Goal: Communication & Community: Answer question/provide support

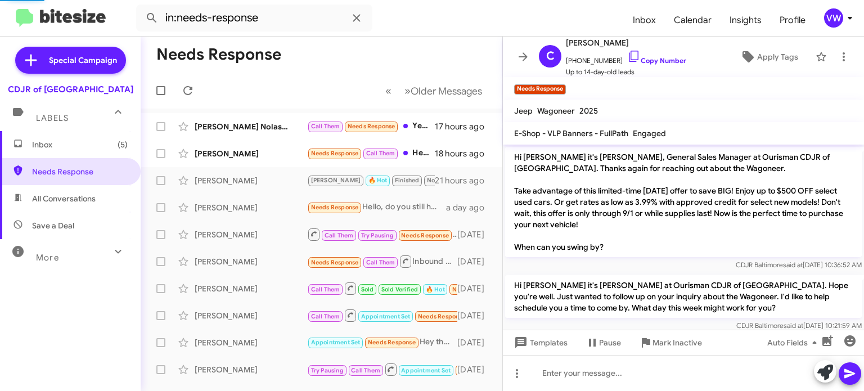
scroll to position [39, 0]
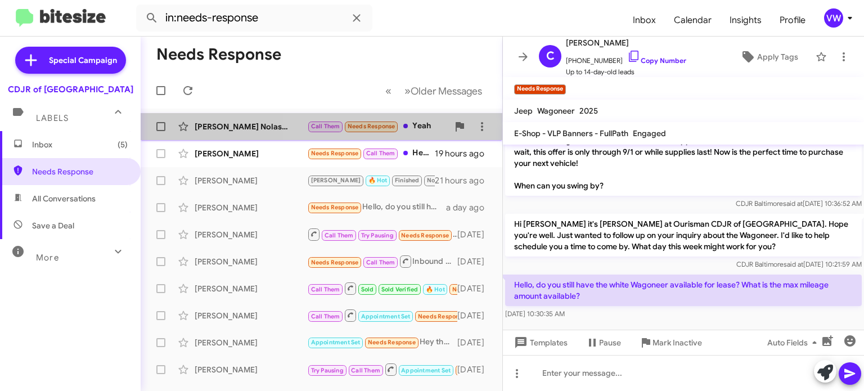
click at [365, 129] on span "Needs Response" at bounding box center [372, 126] width 48 height 7
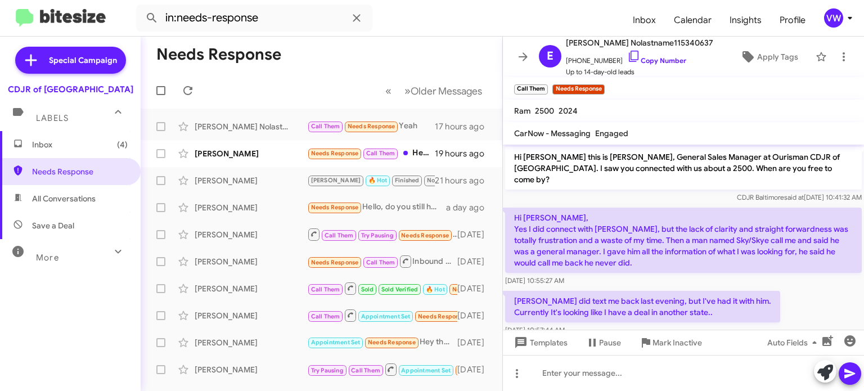
scroll to position [262, 0]
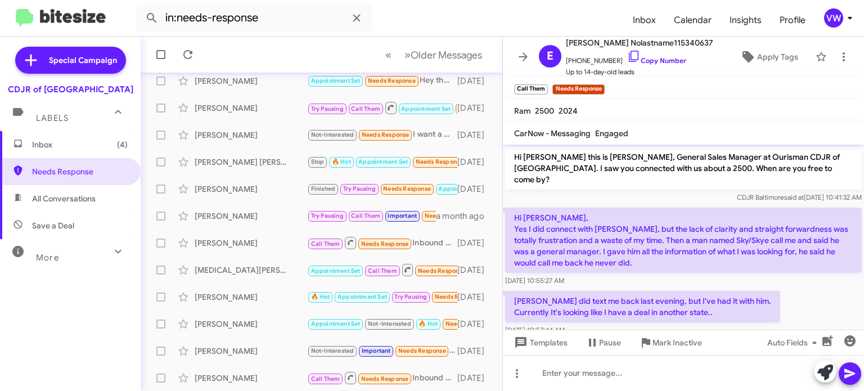
click at [719, 244] on p "Hi Vernando, Yes I did connect with Marcus, but the lack of clarity and straigh…" at bounding box center [683, 240] width 357 height 65
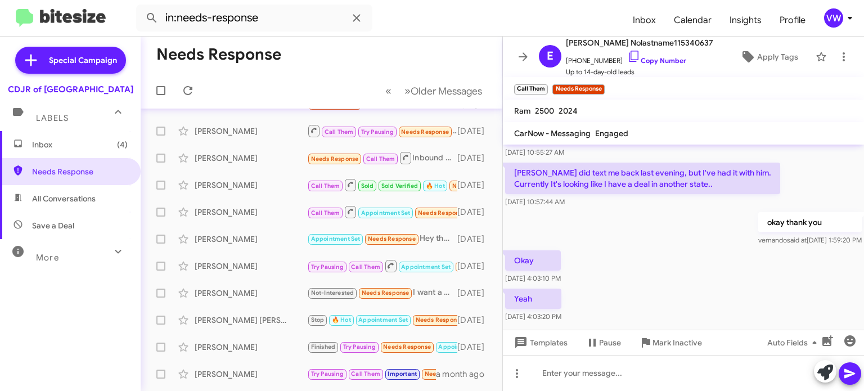
scroll to position [0, 0]
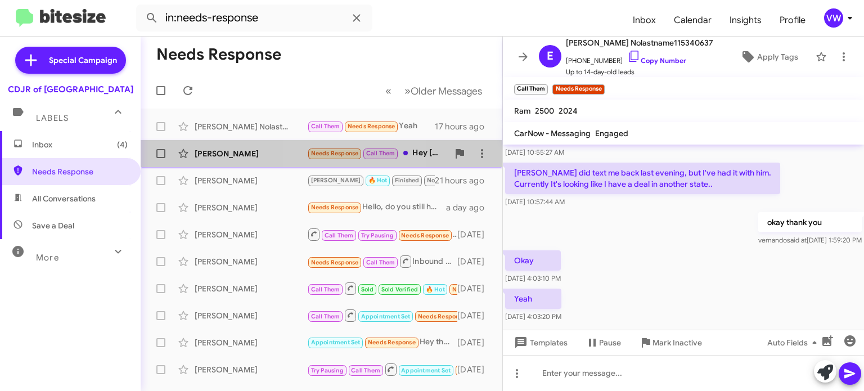
click at [345, 151] on span "Needs Response" at bounding box center [335, 153] width 48 height 7
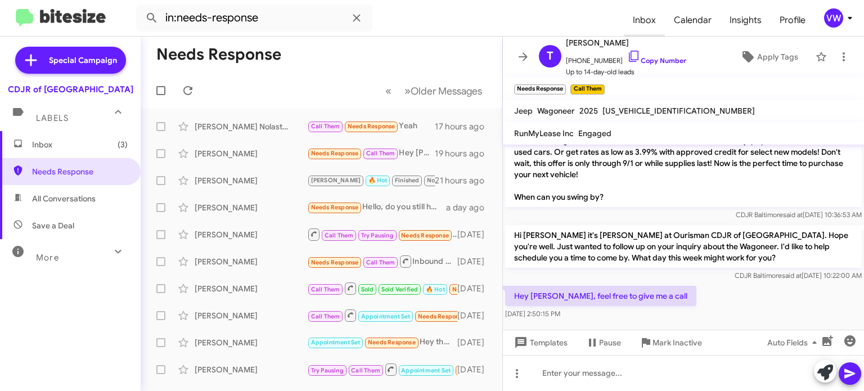
scroll to position [262, 0]
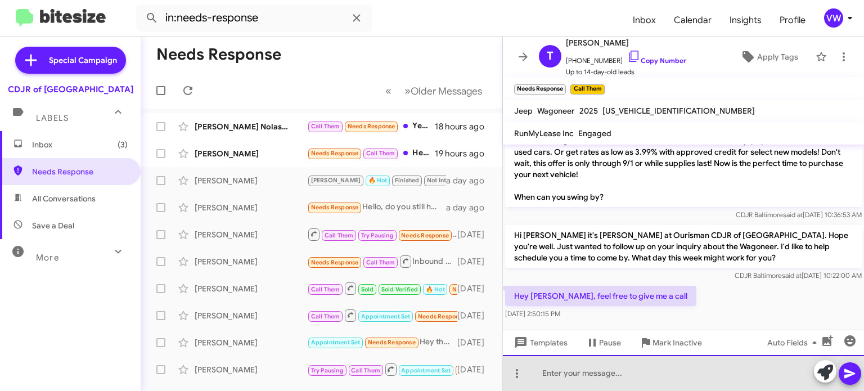
drag, startPoint x: 548, startPoint y: 384, endPoint x: 553, endPoint y: 380, distance: 6.4
click at [546, 384] on div at bounding box center [683, 373] width 361 height 36
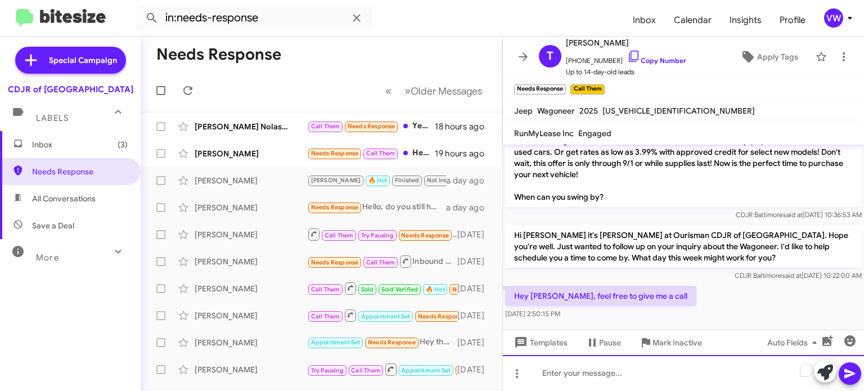
drag, startPoint x: 572, startPoint y: 379, endPoint x: 566, endPoint y: 375, distance: 6.6
paste div "To enrich screen reader interactions, please activate Accessibility in Grammarl…"
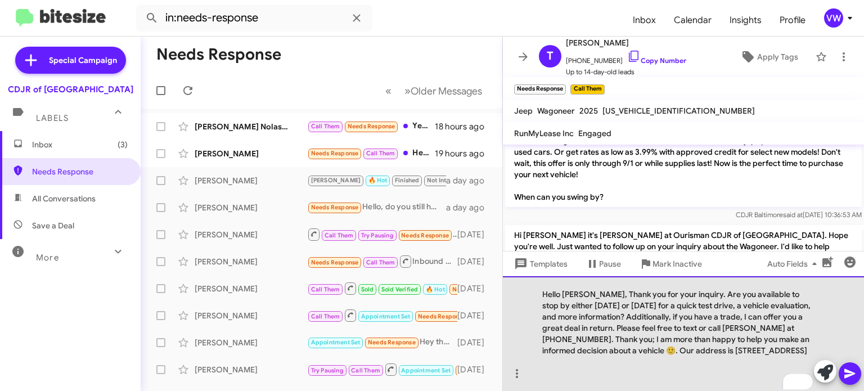
click at [589, 284] on div "Hello Gilbert, Thank you for your inquiry. Are you available to stop by either …" at bounding box center [683, 333] width 361 height 115
click at [562, 294] on div "Hello Taylor Thank you for your inquiry. Are you available to stop by either to…" at bounding box center [683, 333] width 361 height 115
click at [586, 296] on div "Hello Taylor Thank you for your inquiry. Are you available to stop by either to…" at bounding box center [683, 333] width 361 height 115
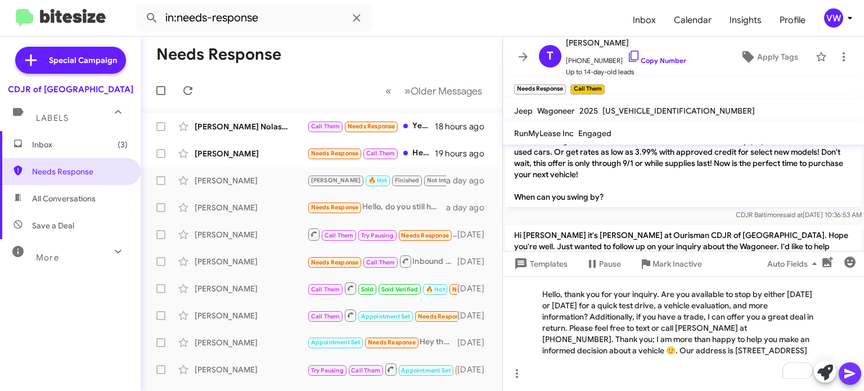
click at [854, 374] on icon at bounding box center [849, 374] width 11 height 10
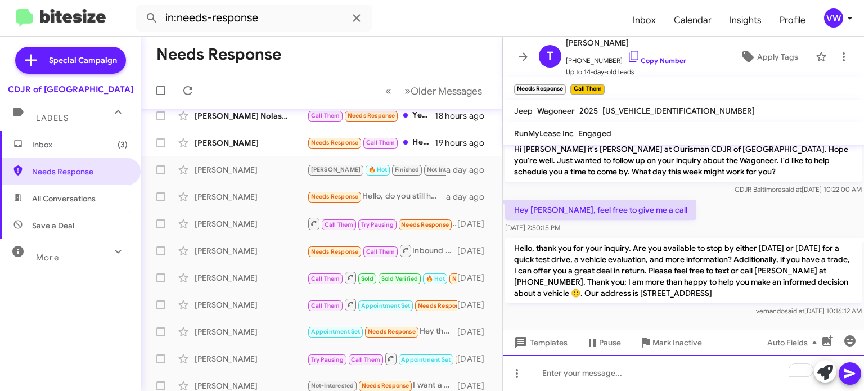
scroll to position [11, 0]
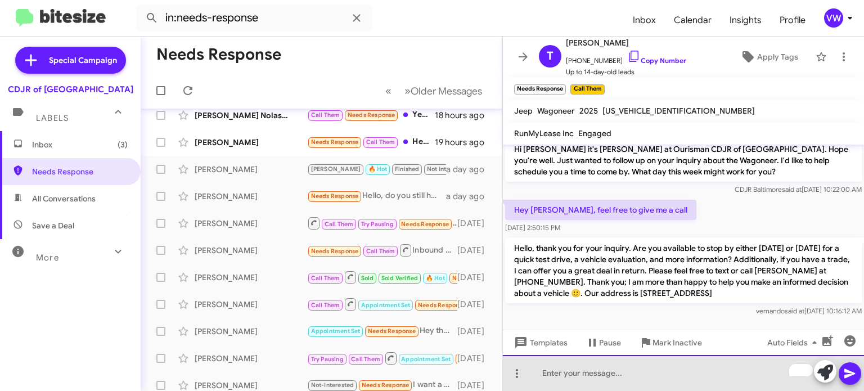
click at [581, 381] on div "To enrich screen reader interactions, please activate Accessibility in Grammarl…" at bounding box center [683, 373] width 361 height 36
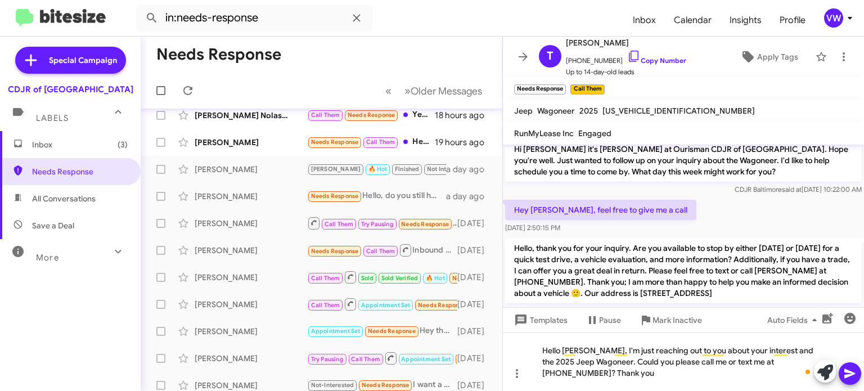
click at [842, 376] on button at bounding box center [850, 373] width 23 height 23
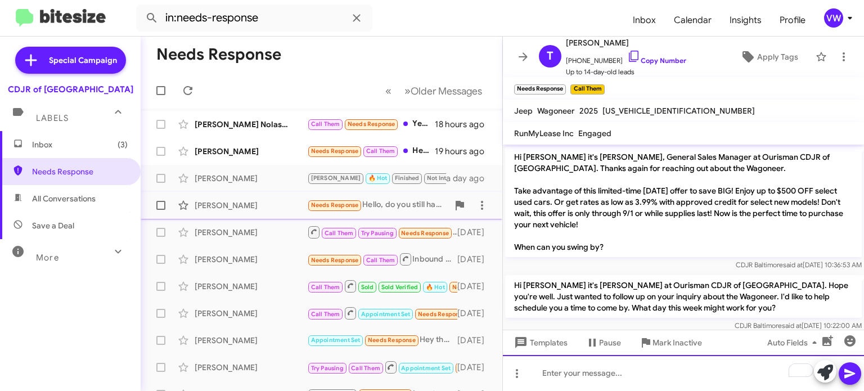
scroll to position [0, 0]
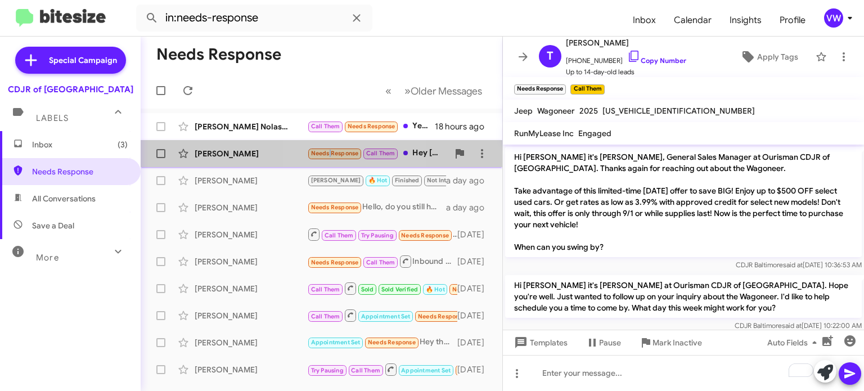
click at [329, 150] on small "Needs Response" at bounding box center [334, 154] width 53 height 11
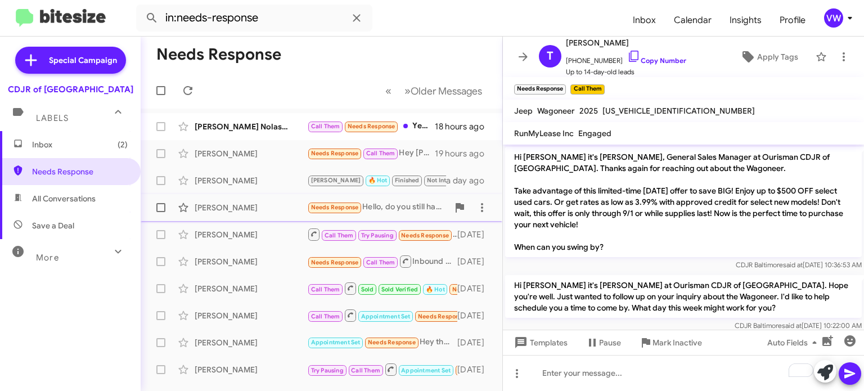
click at [348, 206] on span "Needs Response" at bounding box center [335, 207] width 48 height 7
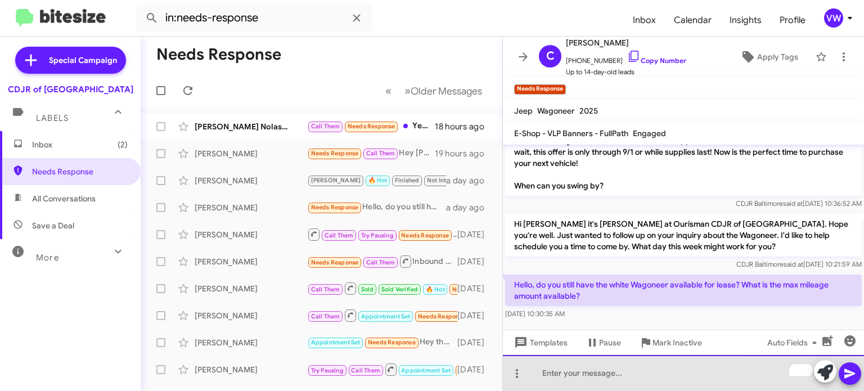
click at [591, 376] on div "To enrich screen reader interactions, please activate Accessibility in Grammarl…" at bounding box center [683, 373] width 361 height 36
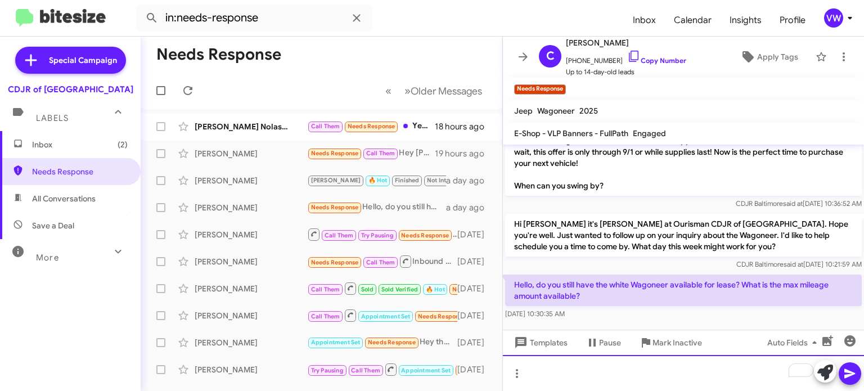
click at [628, 374] on div "To enrich screen reader interactions, please activate Accessibility in Grammarl…" at bounding box center [683, 373] width 361 height 36
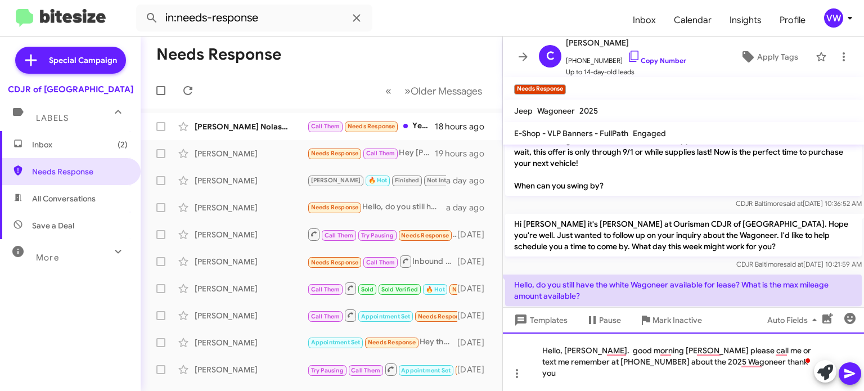
click at [622, 349] on div "Hello, Ms. Jones. good morning Ms Jones please call me or text me remember at 4…" at bounding box center [683, 361] width 361 height 59
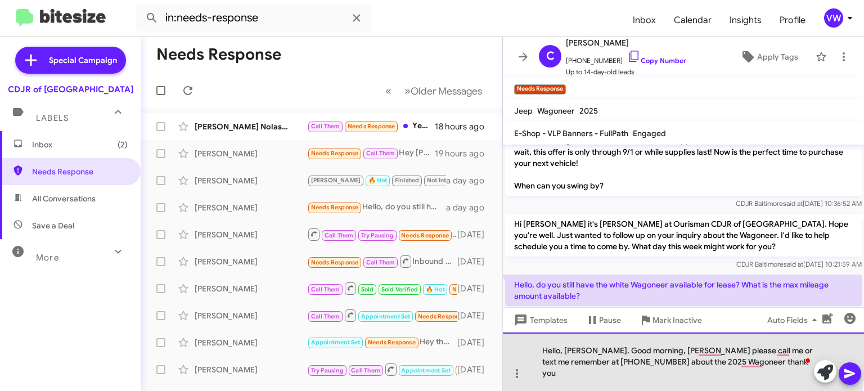
click at [603, 362] on div "Hello, Ms. Jones. Good morning, Ms Jones please call me or text me remember at …" at bounding box center [683, 361] width 361 height 59
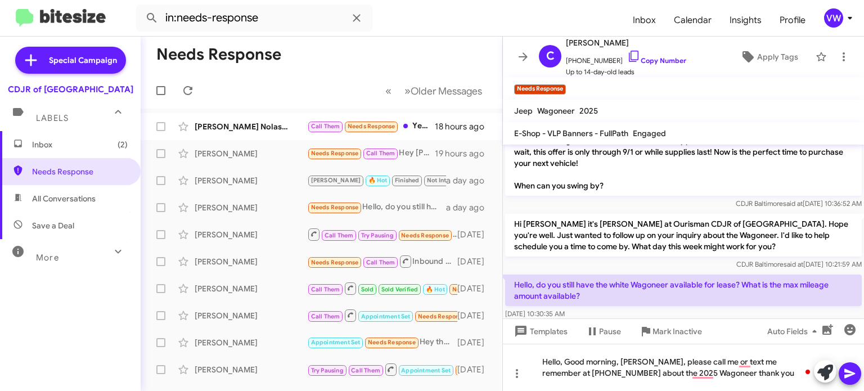
click at [651, 308] on div "[DATE] 10:30:35 AM" at bounding box center [683, 313] width 357 height 11
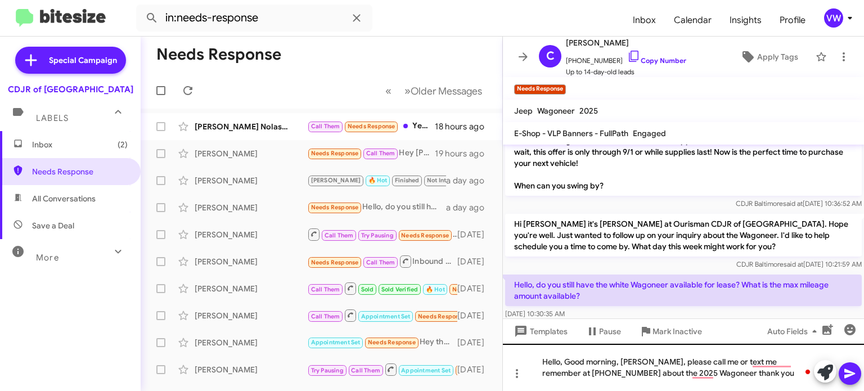
scroll to position [73, 0]
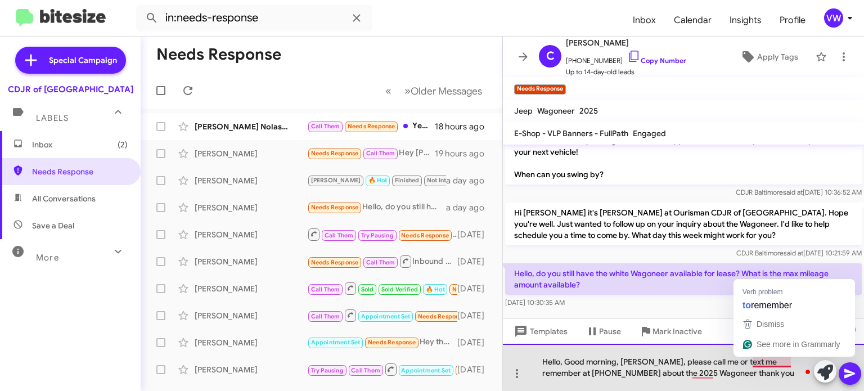
click at [792, 363] on div "Hello, Good morning, Ms Jones, please call me or text me remember at 443-367-86…" at bounding box center [683, 367] width 361 height 47
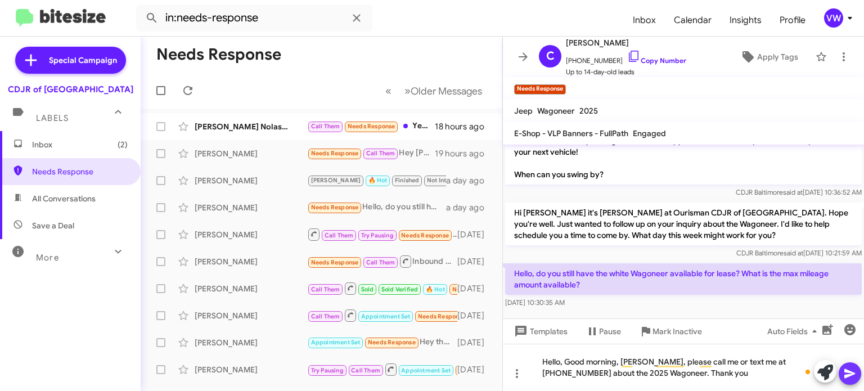
click at [846, 379] on icon at bounding box center [850, 374] width 14 height 14
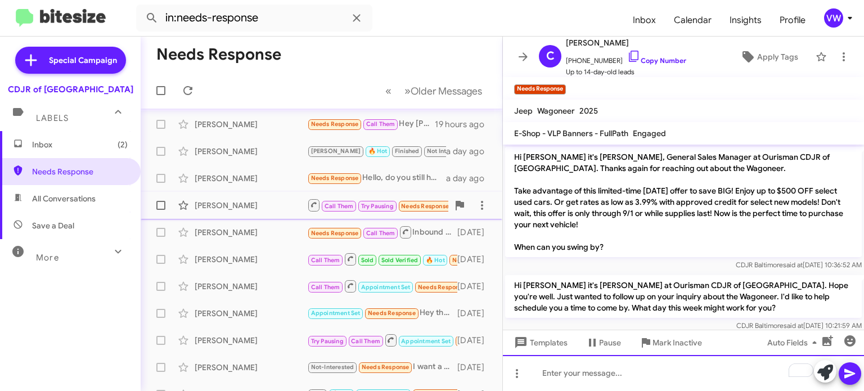
scroll to position [47, 0]
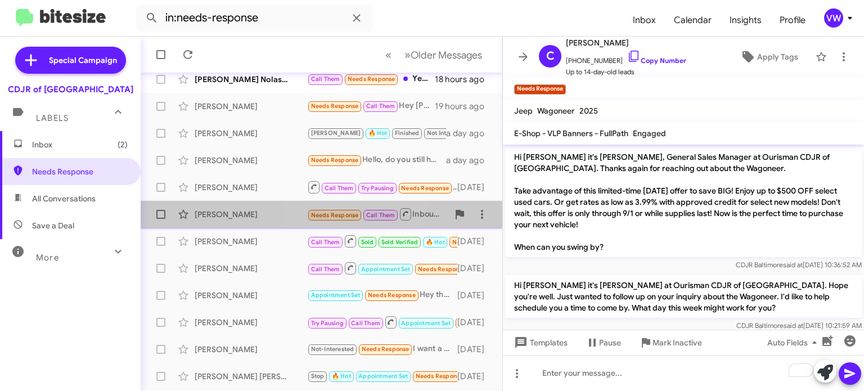
click at [334, 217] on span "Needs Response" at bounding box center [335, 215] width 48 height 7
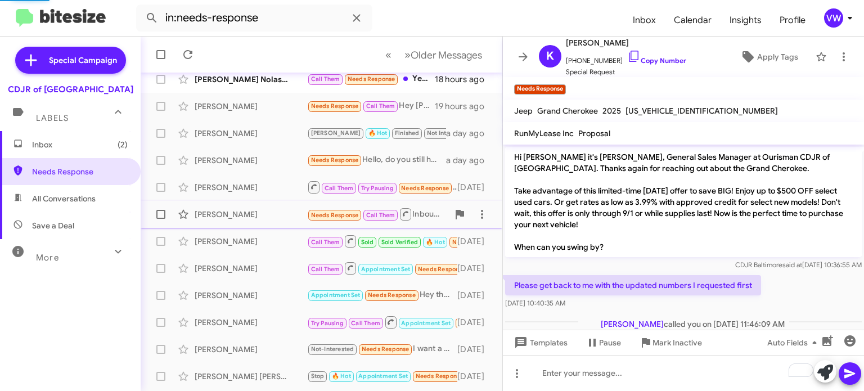
scroll to position [11, 0]
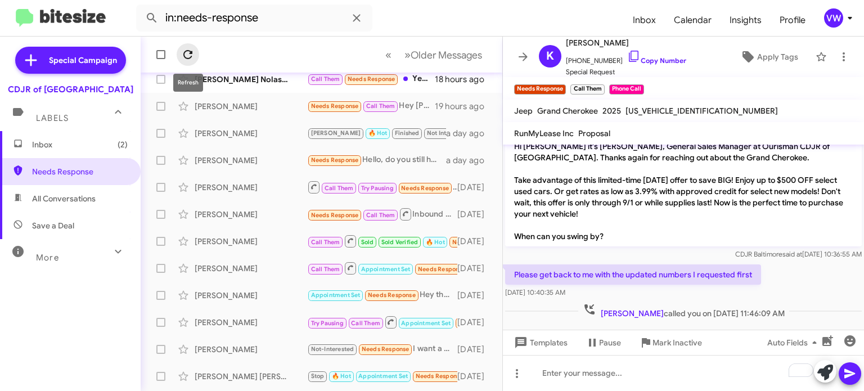
click at [186, 56] on icon at bounding box center [188, 55] width 14 height 14
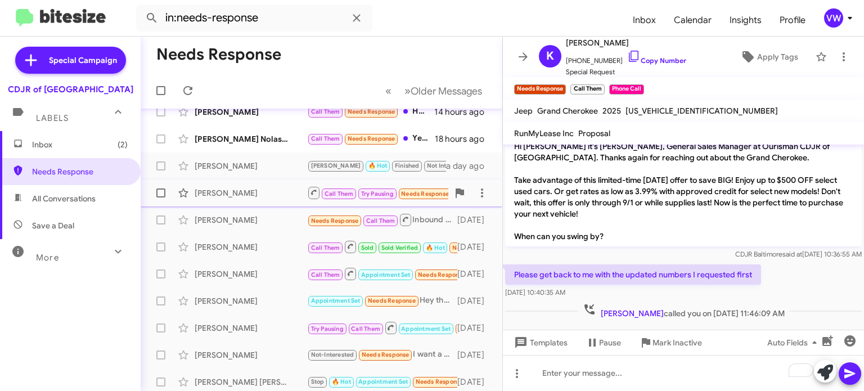
scroll to position [0, 0]
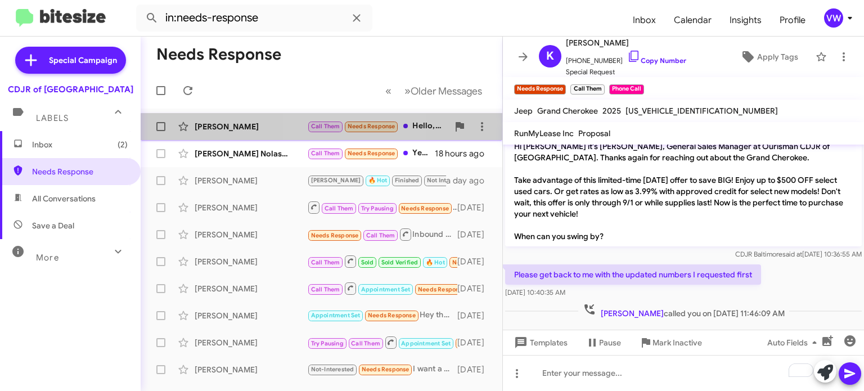
click at [360, 129] on span "Needs Response" at bounding box center [372, 126] width 48 height 7
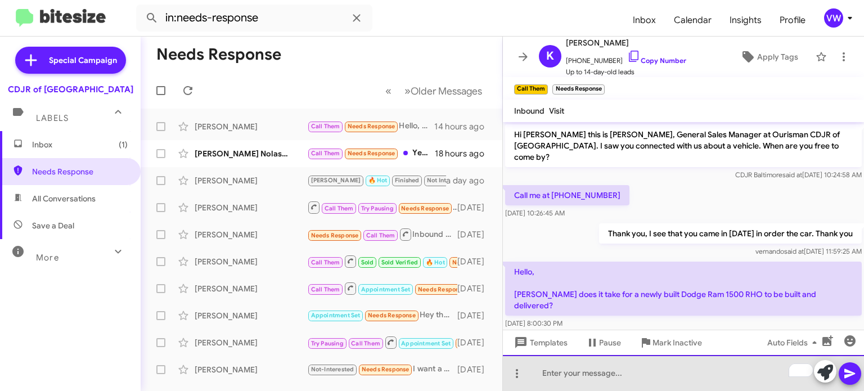
click at [587, 377] on div "To enrich screen reader interactions, please activate Accessibility in Grammarl…" at bounding box center [683, 373] width 361 height 36
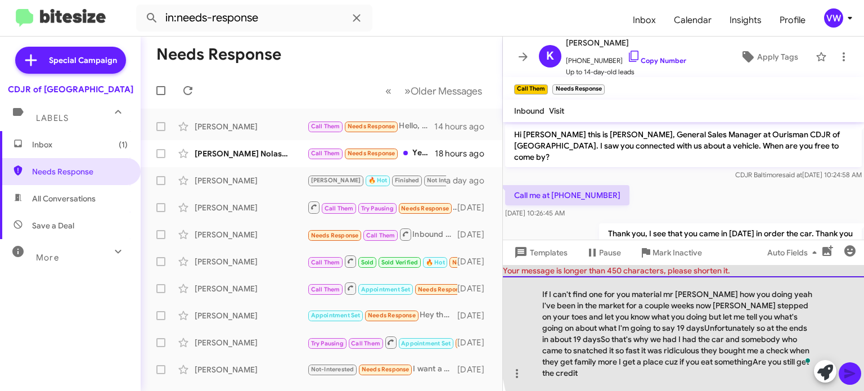
click at [838, 322] on div "If I can't find one for you material mr Ellie how you doing yeah I've been in t…" at bounding box center [683, 333] width 361 height 115
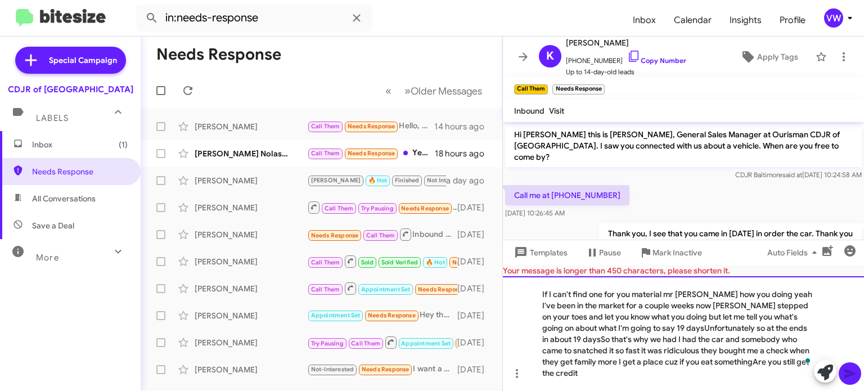
click at [519, 329] on div "If I can't find one for you material mr Ellie how you doing yeah I've been in t…" at bounding box center [683, 333] width 361 height 115
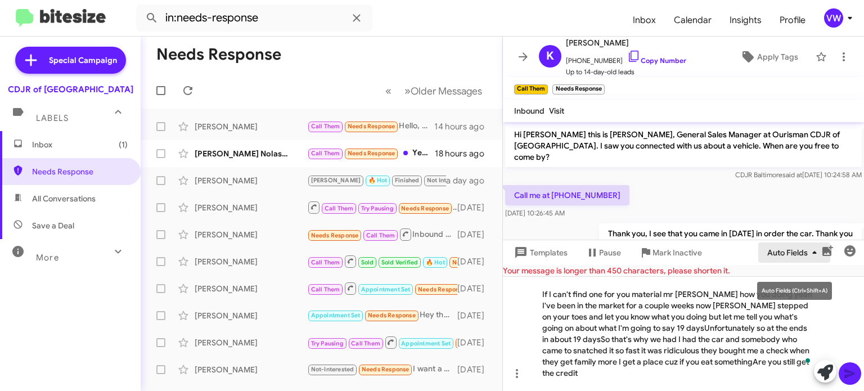
click at [771, 263] on span "Auto Fields" at bounding box center [794, 252] width 54 height 20
